Goal: Task Accomplishment & Management: Use online tool/utility

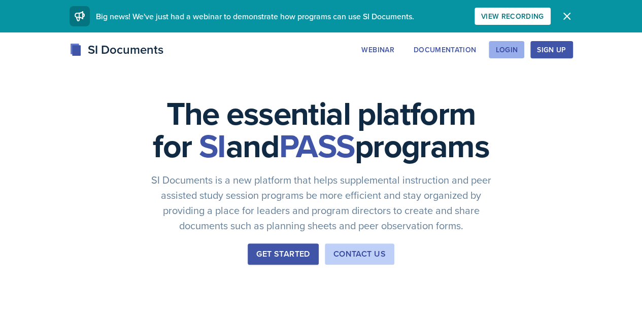
click at [518, 47] on div "Login" at bounding box center [506, 50] width 22 height 8
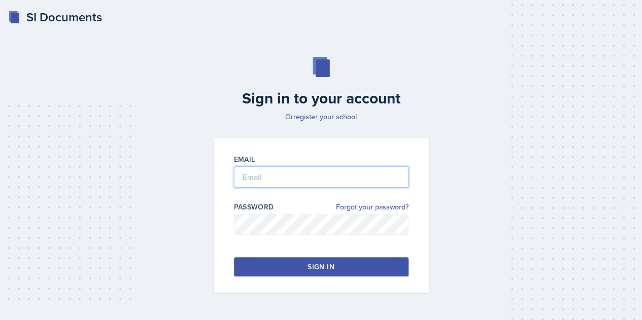
type input "[EMAIL_ADDRESS][PERSON_NAME][DOMAIN_NAME]"
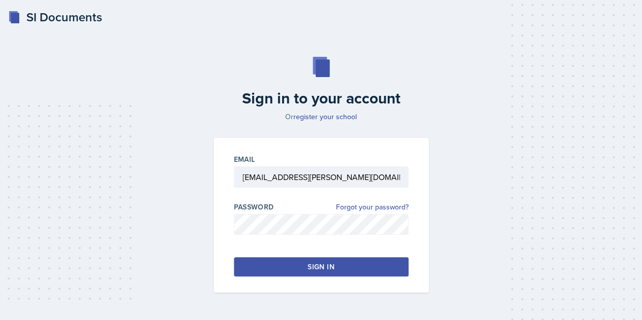
click at [321, 270] on div "Sign in" at bounding box center [321, 267] width 26 height 10
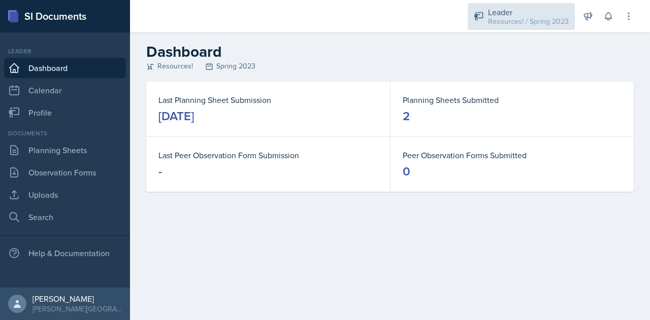
click at [504, 14] on div "Leader" at bounding box center [528, 12] width 81 height 12
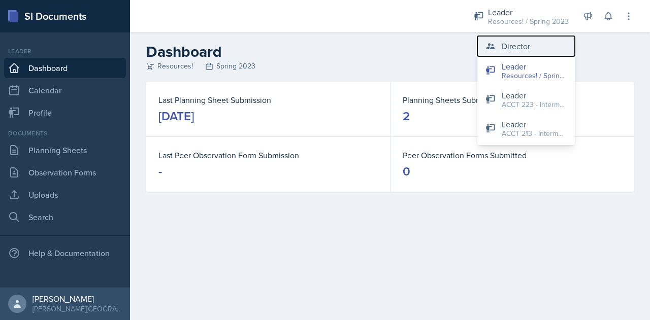
click at [507, 48] on div "Director" at bounding box center [516, 46] width 28 height 12
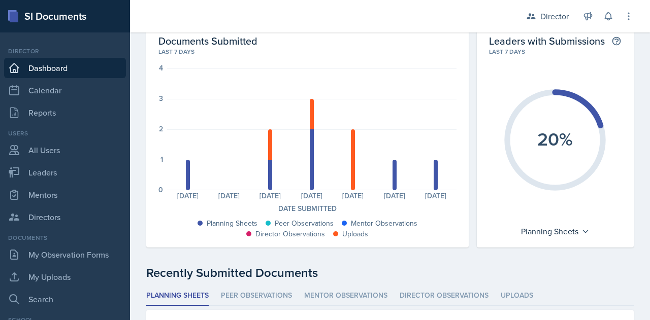
scroll to position [54, 0]
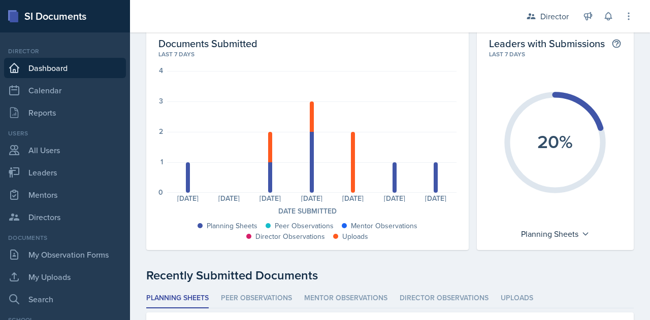
click at [387, 181] on div "Planning Sheets: 1 Planning Sheets: 0 Planning Sheets: 1 Uploads: 1 Planning Sh…" at bounding box center [311, 132] width 289 height 122
click at [392, 186] on div at bounding box center [394, 177] width 4 height 30
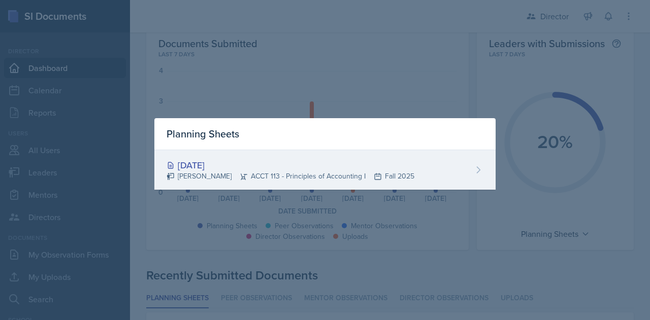
click at [235, 166] on div "[DATE]" at bounding box center [291, 165] width 248 height 14
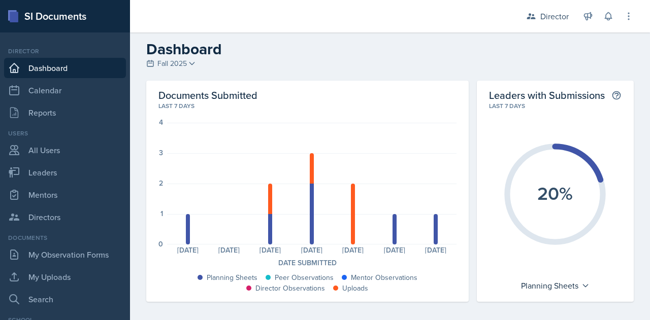
scroll to position [6, 0]
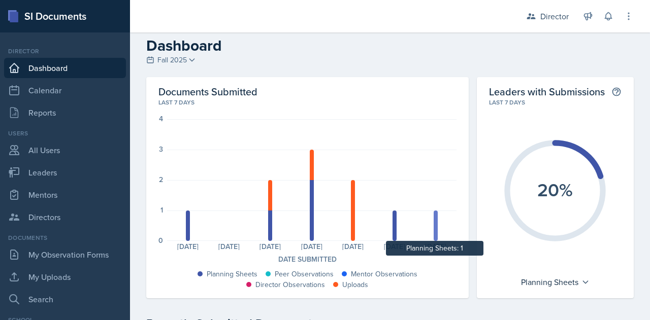
click at [434, 225] on div at bounding box center [436, 226] width 4 height 30
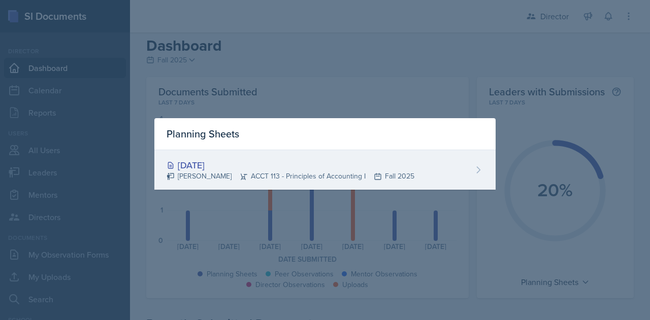
click at [207, 169] on div "[DATE]" at bounding box center [291, 165] width 248 height 14
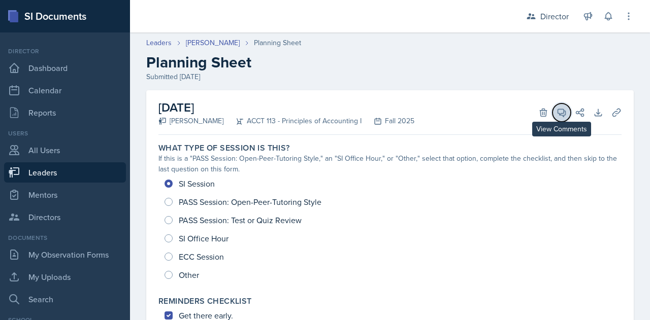
click at [562, 111] on span at bounding box center [564, 109] width 5 height 5
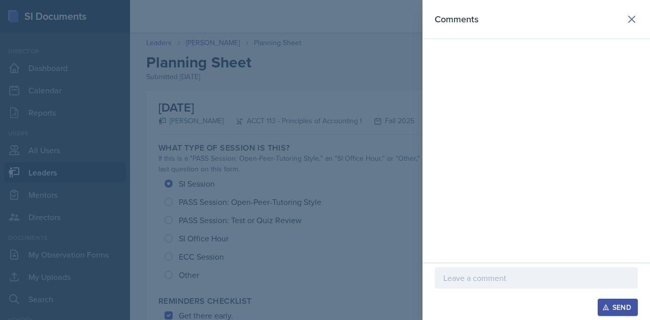
click at [482, 274] on p at bounding box center [536, 278] width 186 height 12
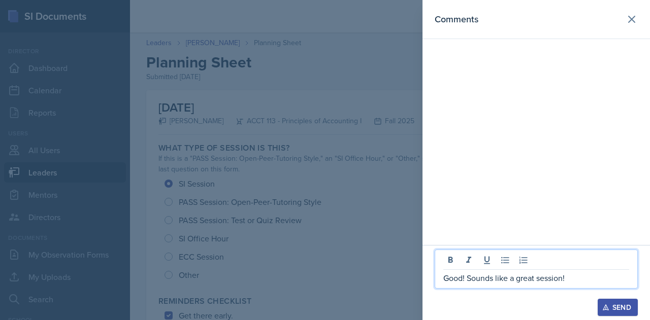
click at [623, 308] on div "Send" at bounding box center [617, 308] width 27 height 8
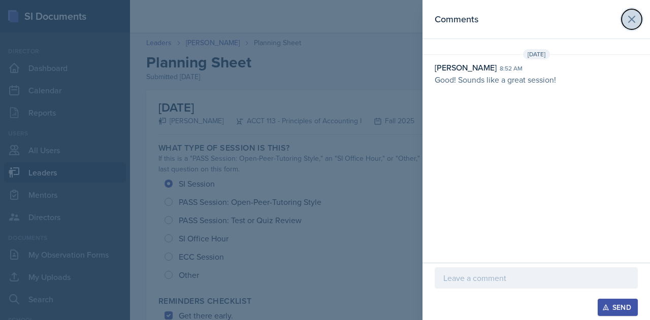
click at [637, 14] on icon at bounding box center [631, 19] width 12 height 12
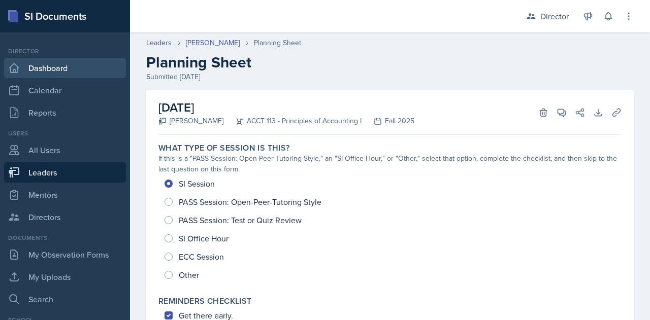
click at [36, 68] on link "Dashboard" at bounding box center [65, 68] width 122 height 20
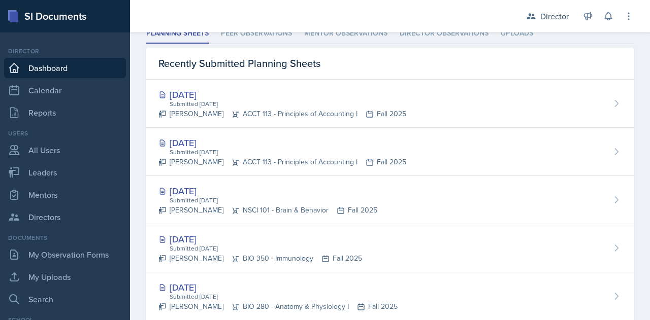
scroll to position [337, 0]
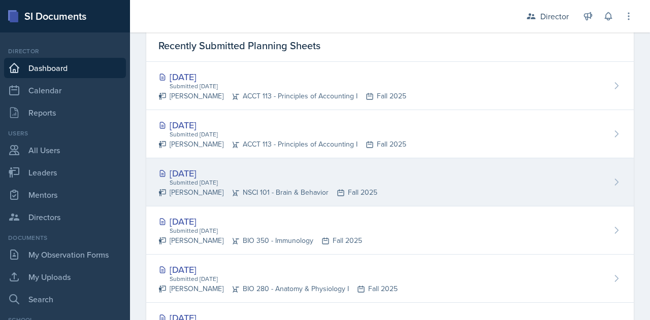
click at [269, 171] on div "[DATE]" at bounding box center [267, 174] width 219 height 14
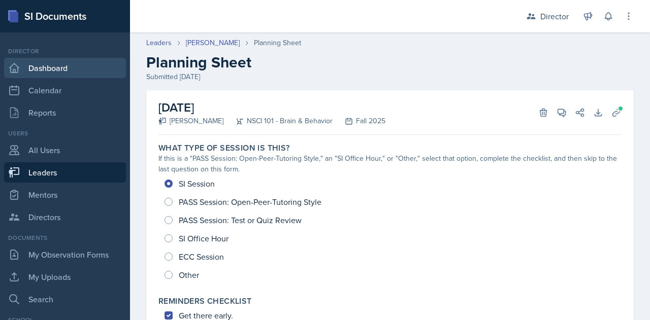
click at [50, 66] on link "Dashboard" at bounding box center [65, 68] width 122 height 20
